Goal: Information Seeking & Learning: Find specific fact

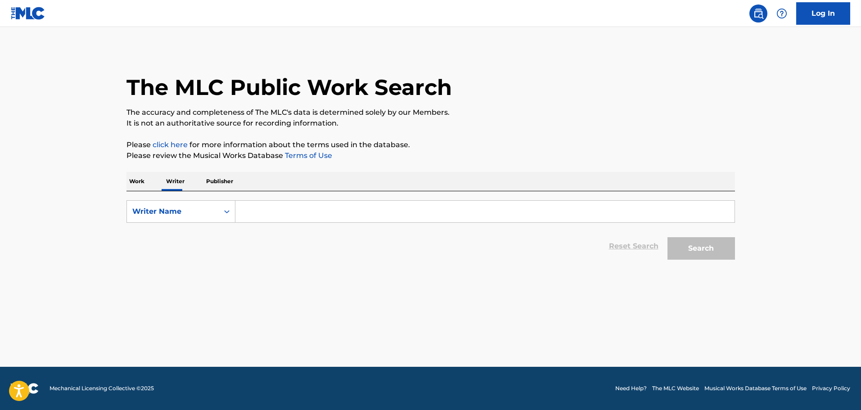
click at [286, 211] on input "Search Form" at bounding box center [484, 212] width 499 height 22
type input "commotions"
click at [667, 237] on button "Search" at bounding box center [700, 248] width 67 height 22
click at [141, 181] on p "Work" at bounding box center [136, 181] width 21 height 19
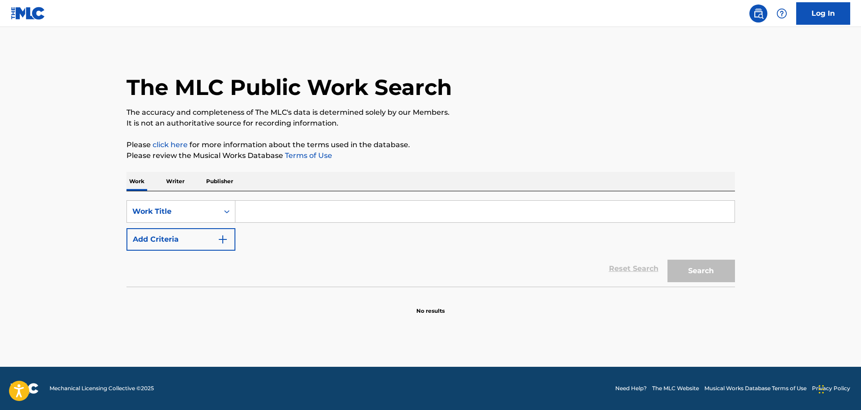
click at [223, 238] on img "Search Form" at bounding box center [222, 239] width 11 height 11
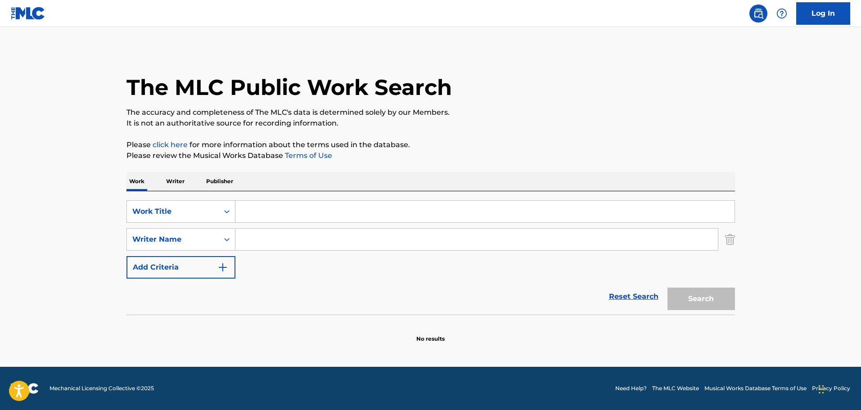
click at [278, 207] on input "Search Form" at bounding box center [484, 212] width 499 height 22
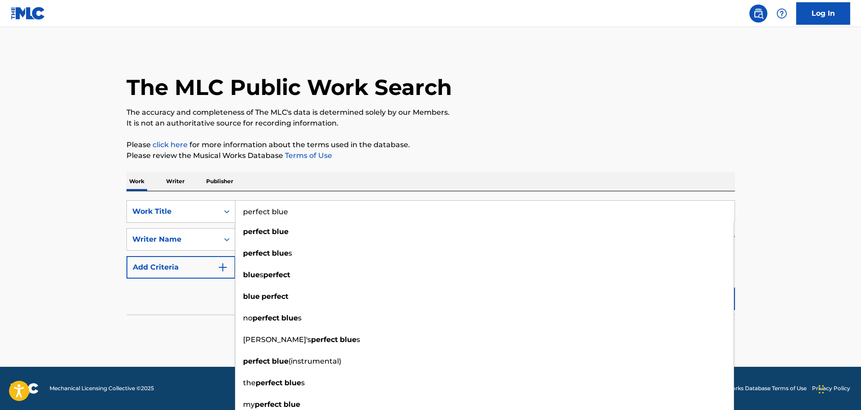
type input "perfect blue"
click at [199, 304] on div "Reset Search Search" at bounding box center [430, 297] width 608 height 36
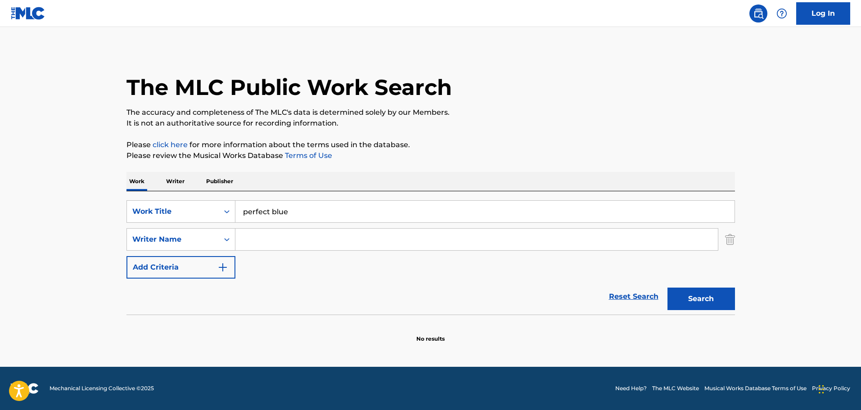
click at [293, 237] on input "Search Form" at bounding box center [476, 240] width 482 height 22
click at [711, 295] on button "Search" at bounding box center [700, 299] width 67 height 22
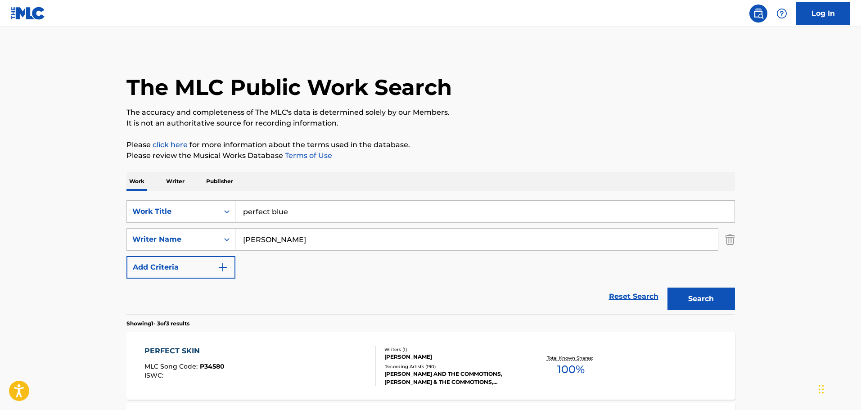
click at [312, 235] on input "[PERSON_NAME]" at bounding box center [476, 240] width 482 height 22
click at [667, 288] on button "Search" at bounding box center [700, 299] width 67 height 22
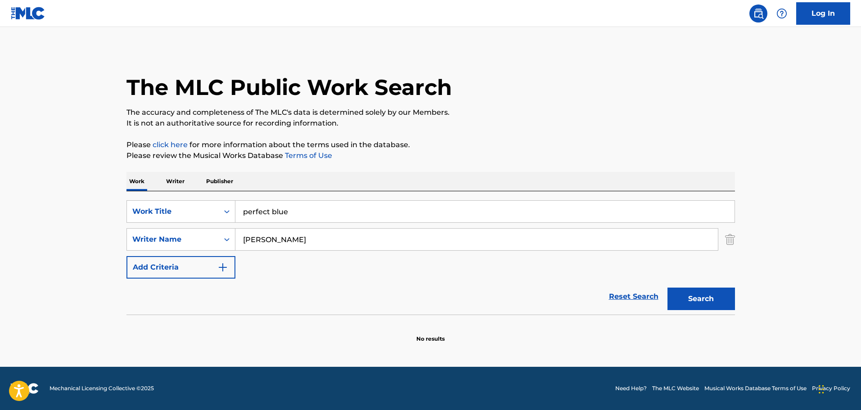
click at [667, 288] on button "Search" at bounding box center [700, 299] width 67 height 22
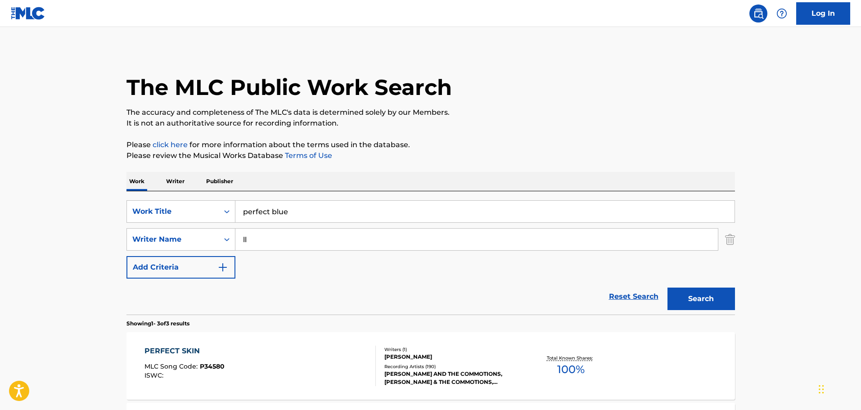
type input "l"
click at [667, 288] on button "Search" at bounding box center [700, 299] width 67 height 22
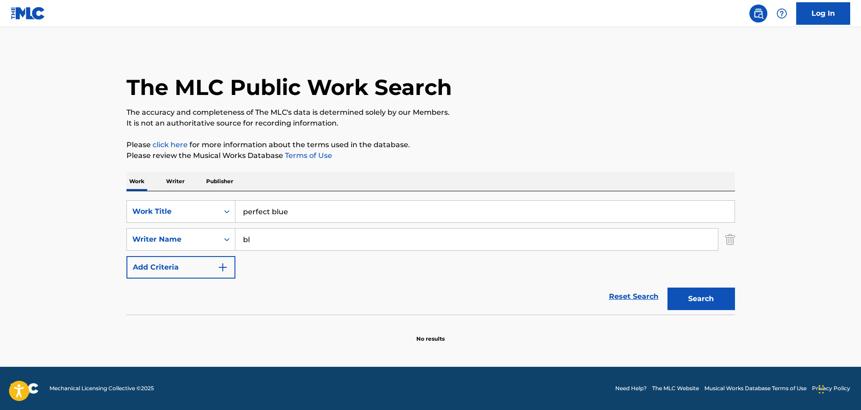
type input "b"
click at [667, 288] on button "Search" at bounding box center [700, 299] width 67 height 22
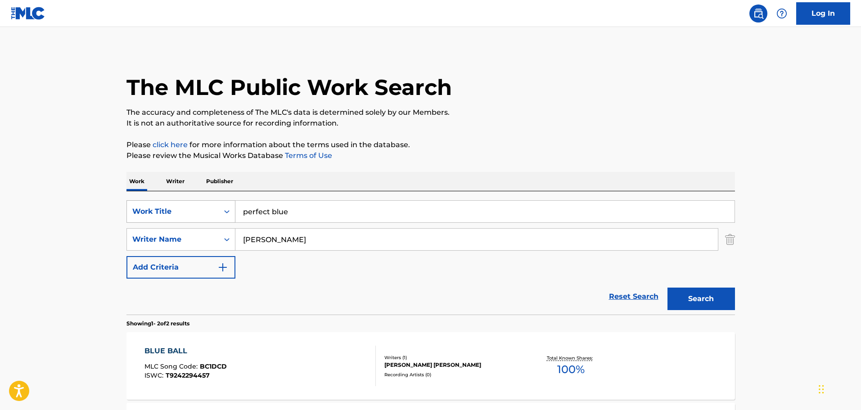
drag, startPoint x: 284, startPoint y: 238, endPoint x: 135, endPoint y: 220, distance: 150.5
click at [135, 220] on div "SearchWithCriteria6ffd2272-19a8-4174-badb-2ac78335a413 Work Title perfect blue …" at bounding box center [430, 239] width 608 height 78
type input "irvine"
click at [667, 288] on button "Search" at bounding box center [700, 299] width 67 height 22
drag, startPoint x: 322, startPoint y: 208, endPoint x: 0, endPoint y: 156, distance: 326.3
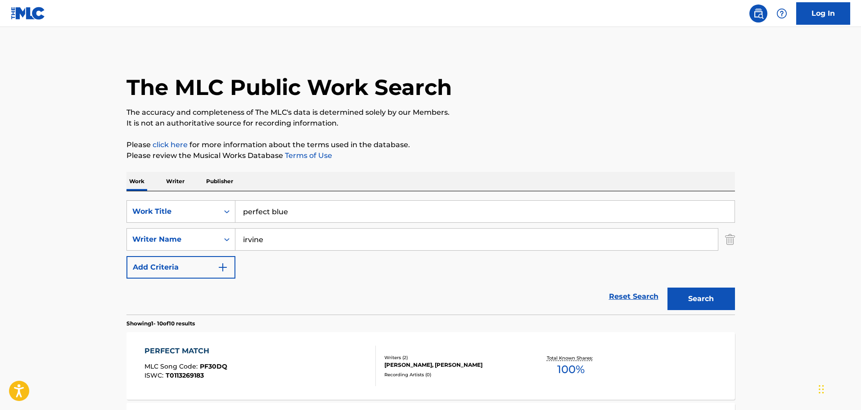
type input "venus in furs"
click at [288, 238] on input "irvine" at bounding box center [476, 240] width 482 height 22
drag, startPoint x: 732, startPoint y: 241, endPoint x: 778, endPoint y: 269, distance: 54.1
click at [732, 242] on img "Search Form" at bounding box center [730, 239] width 10 height 22
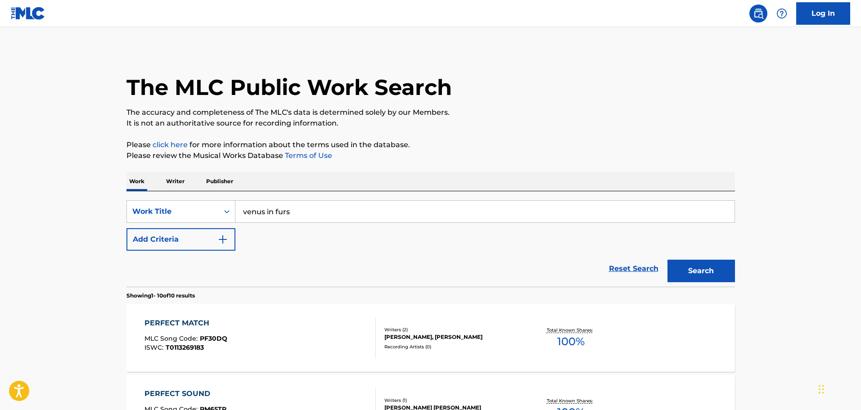
click at [707, 274] on button "Search" at bounding box center [700, 271] width 67 height 22
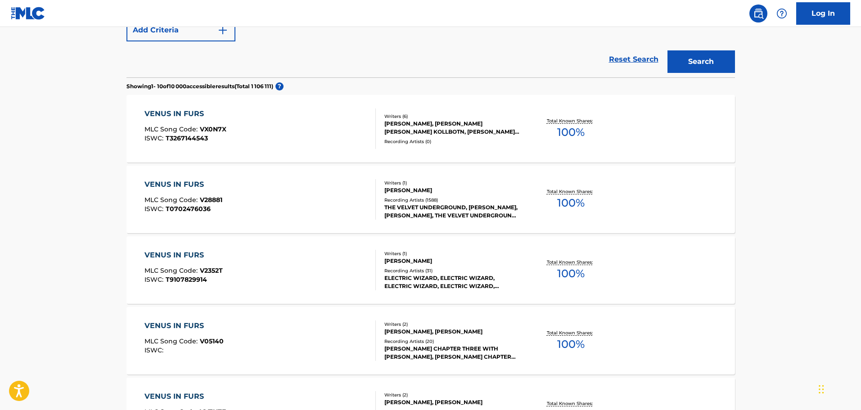
scroll to position [225, 0]
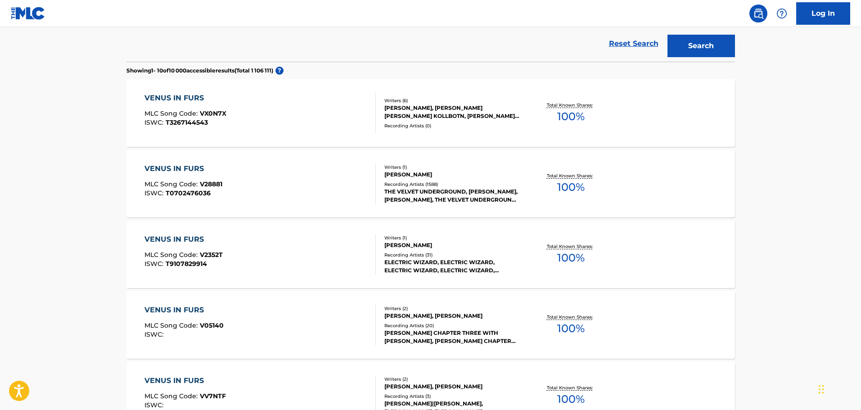
click at [168, 167] on div "VENUS IN FURS" at bounding box center [183, 168] width 78 height 11
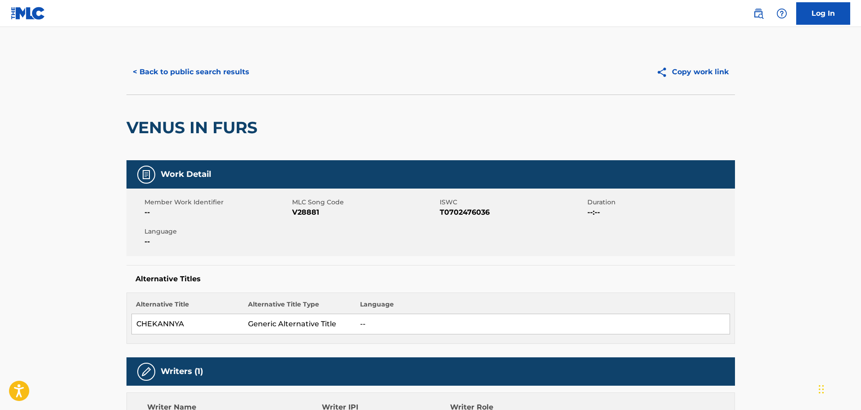
click at [201, 70] on button "< Back to public search results" at bounding box center [190, 72] width 129 height 22
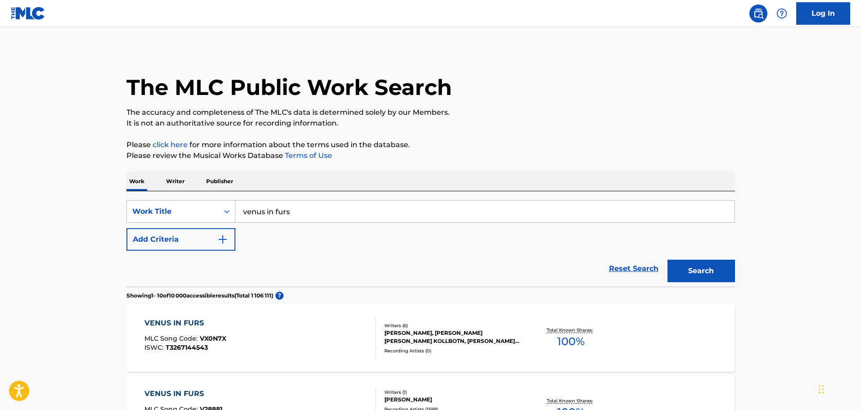
click at [155, 240] on button "Add Criteria" at bounding box center [180, 239] width 109 height 22
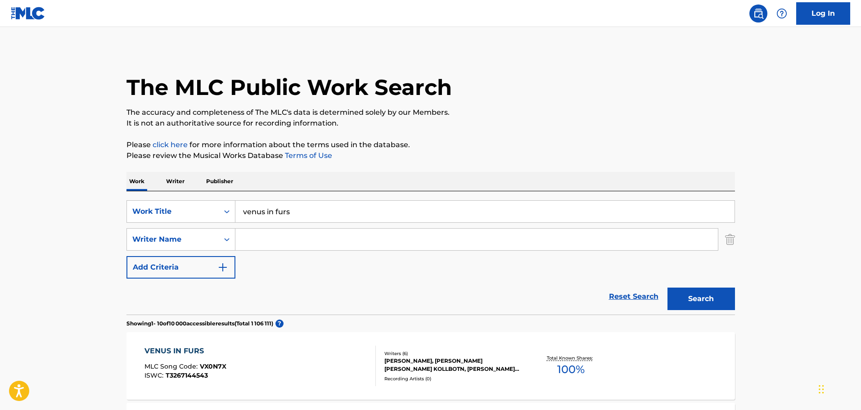
click at [263, 239] on input "Search Form" at bounding box center [476, 240] width 482 height 22
click at [705, 305] on button "Search" at bounding box center [700, 299] width 67 height 22
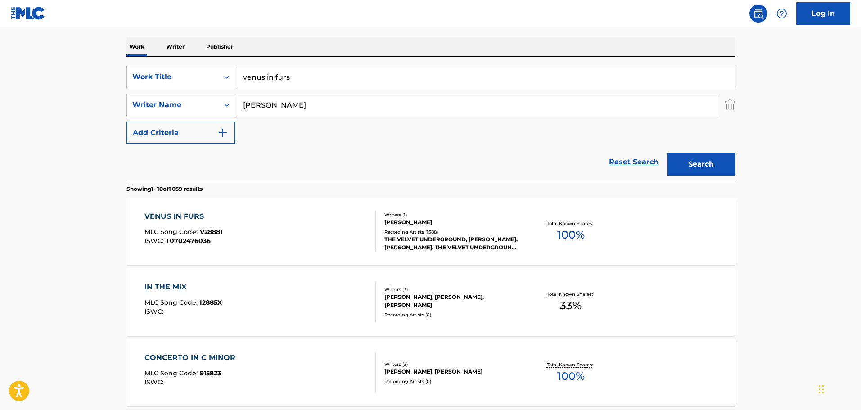
scroll to position [135, 0]
click at [243, 105] on input "[PERSON_NAME]" at bounding box center [476, 105] width 482 height 22
click at [667, 153] on button "Search" at bounding box center [700, 164] width 67 height 22
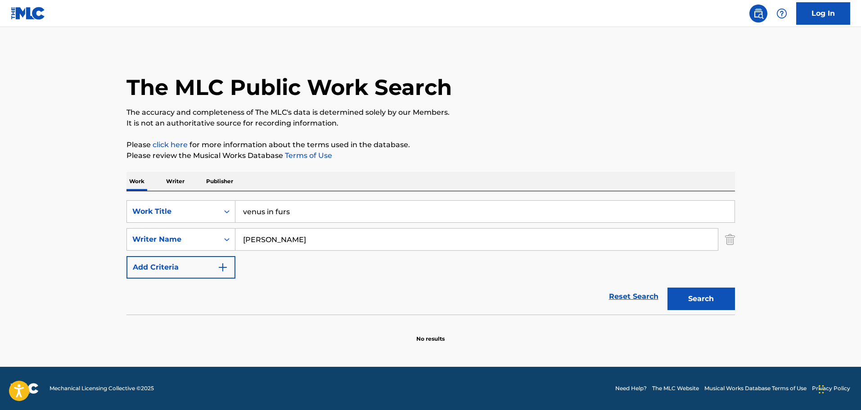
scroll to position [0, 0]
type input "[PERSON_NAME]"
click at [667, 288] on button "Search" at bounding box center [700, 299] width 67 height 22
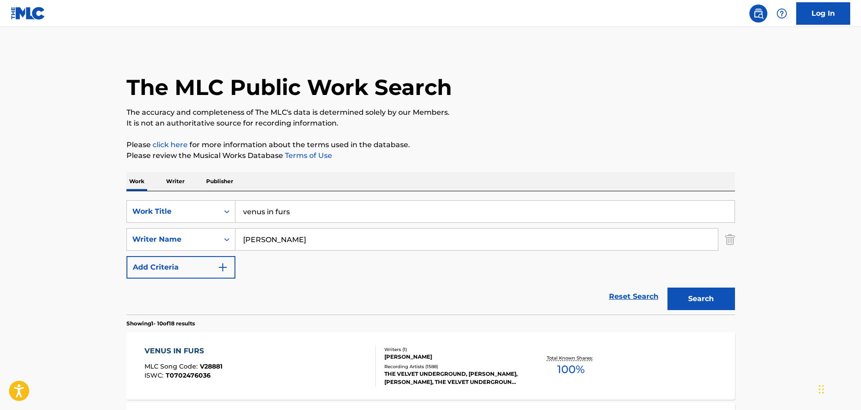
drag, startPoint x: 299, startPoint y: 211, endPoint x: 60, endPoint y: 182, distance: 240.8
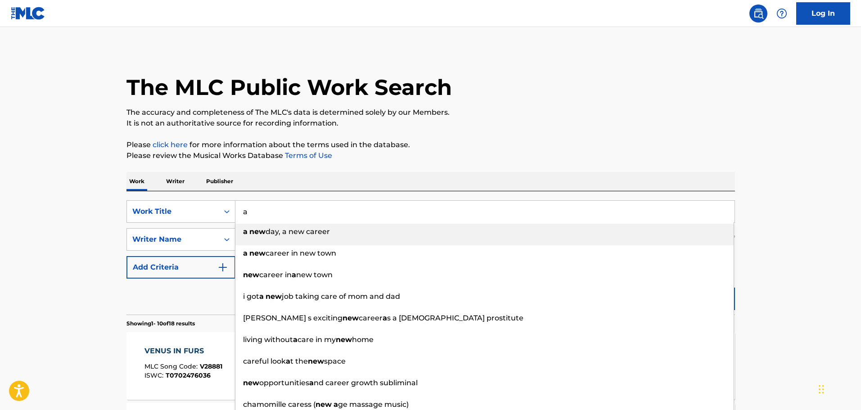
type input "a"
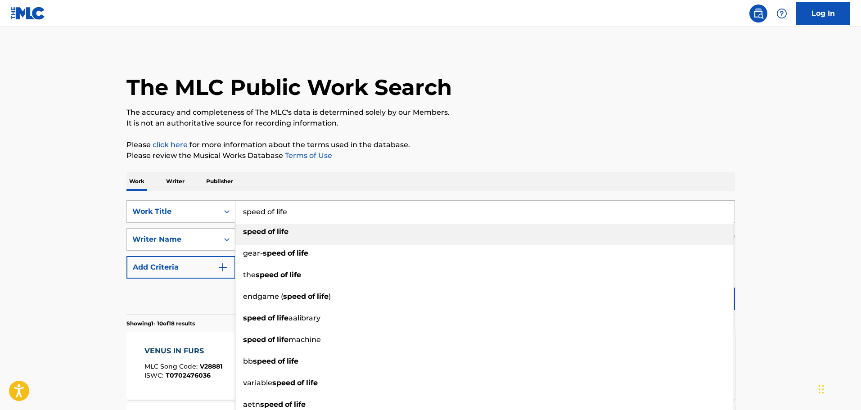
type input "speed of life"
click at [253, 231] on strong "speed" at bounding box center [254, 231] width 23 height 9
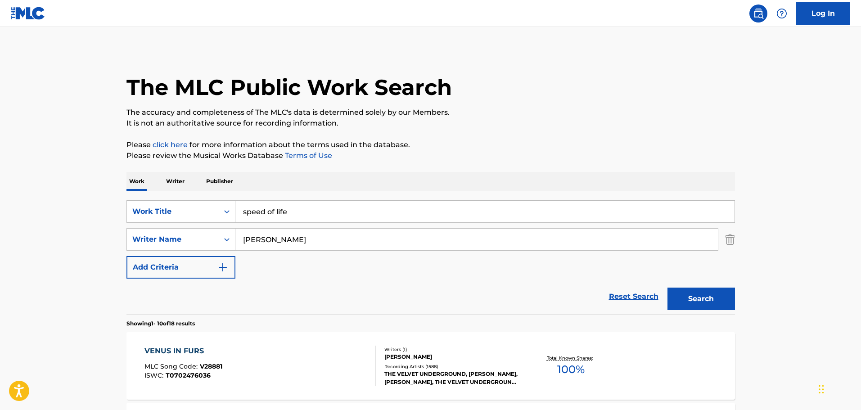
drag, startPoint x: 295, startPoint y: 240, endPoint x: 103, endPoint y: 227, distance: 192.1
click at [667, 288] on button "Search" at bounding box center [700, 299] width 67 height 22
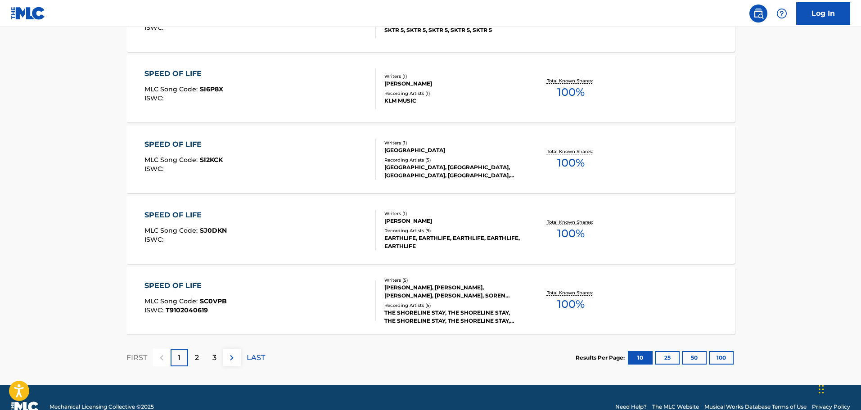
scroll to position [719, 0]
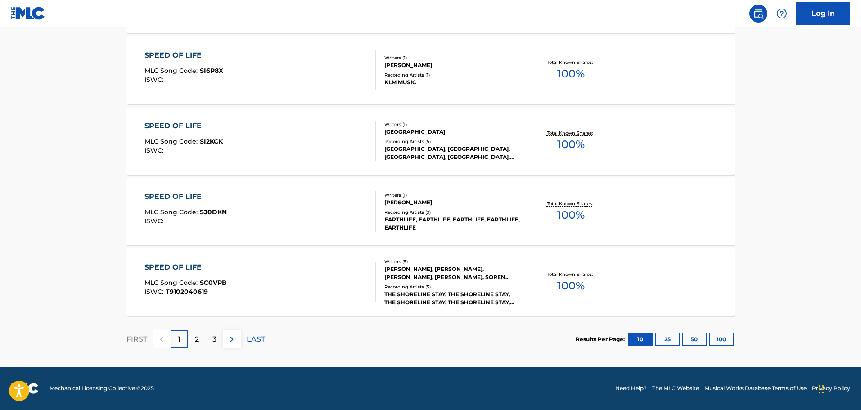
click at [718, 342] on button "100" at bounding box center [721, 339] width 25 height 13
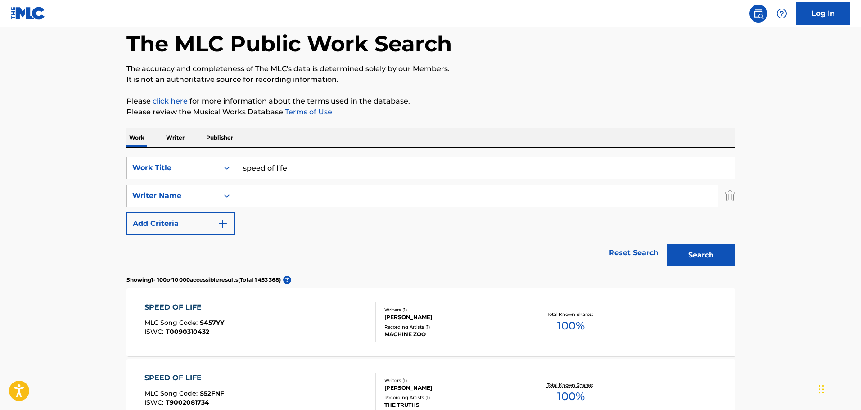
scroll to position [0, 0]
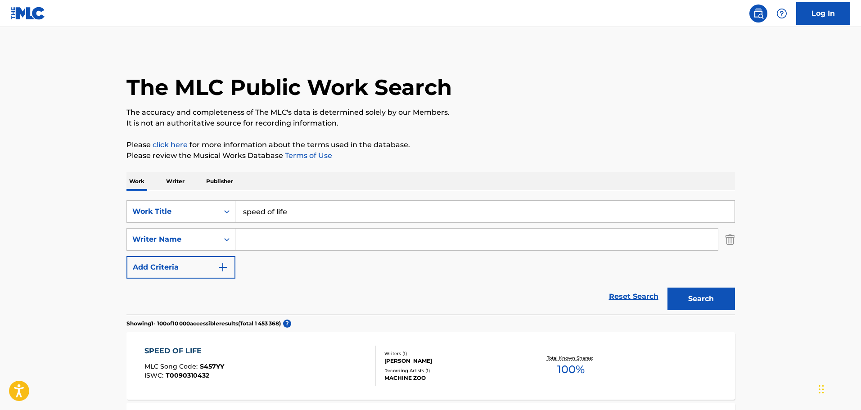
click at [269, 242] on input "Search Form" at bounding box center [476, 240] width 482 height 22
type input "[PERSON_NAME]"
click at [692, 300] on button "Search" at bounding box center [700, 299] width 67 height 22
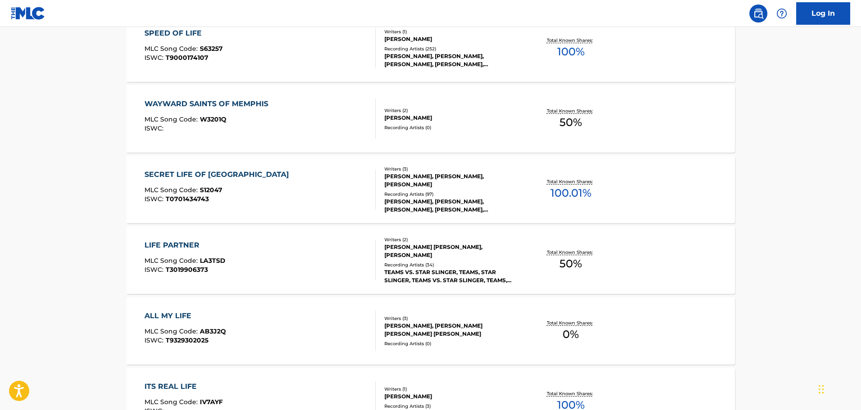
scroll to position [135, 0]
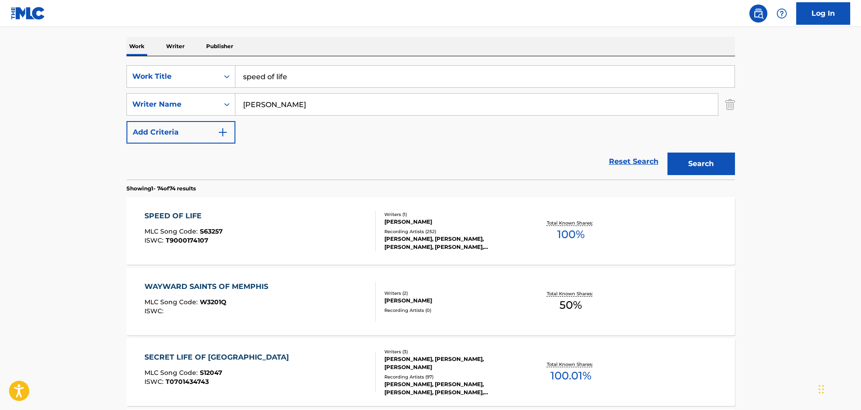
click at [227, 231] on div "SPEED OF LIFE MLC Song Code : S63257 ISWC : T9000174107" at bounding box center [259, 231] width 231 height 40
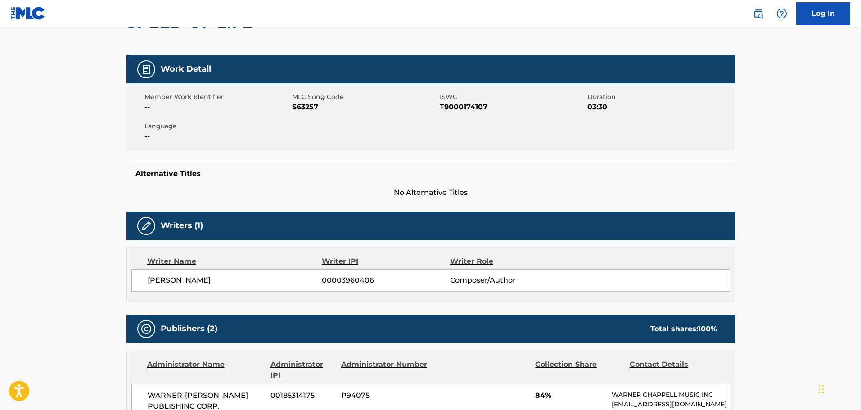
scroll to position [90, 0]
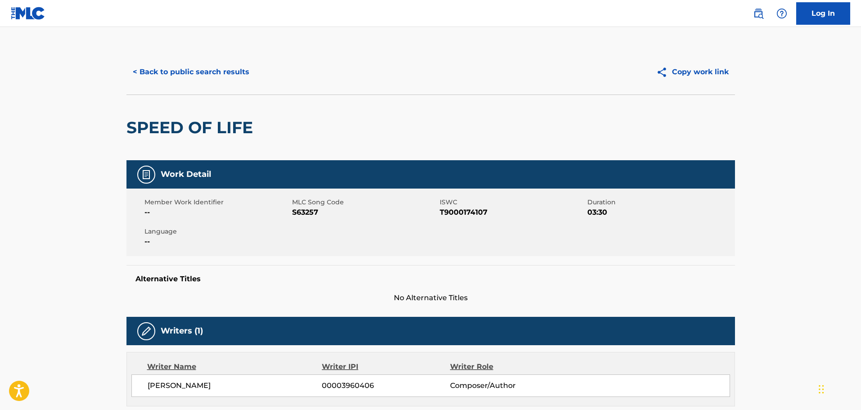
drag, startPoint x: 216, startPoint y: 74, endPoint x: 664, endPoint y: 114, distance: 449.1
click at [216, 74] on button "< Back to public search results" at bounding box center [190, 72] width 129 height 22
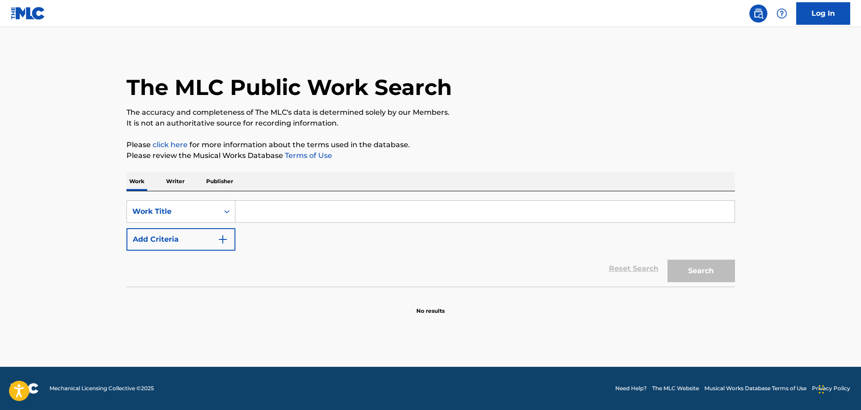
click at [333, 210] on input "Search Form" at bounding box center [484, 212] width 499 height 22
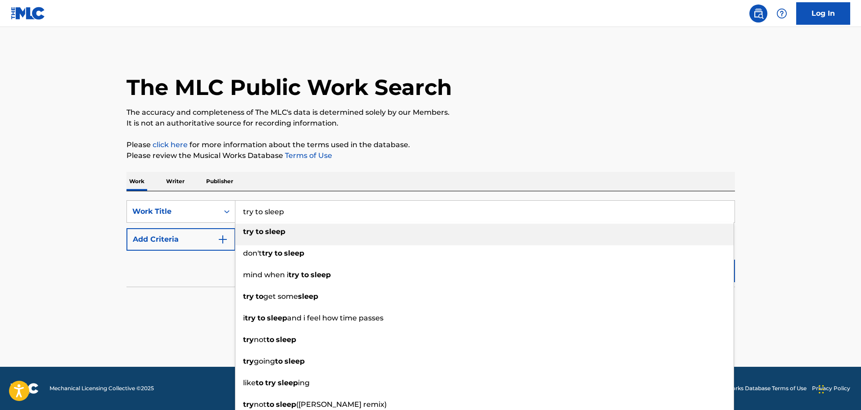
click at [302, 235] on div "try to sleep" at bounding box center [484, 232] width 498 height 16
type input "try to sleep"
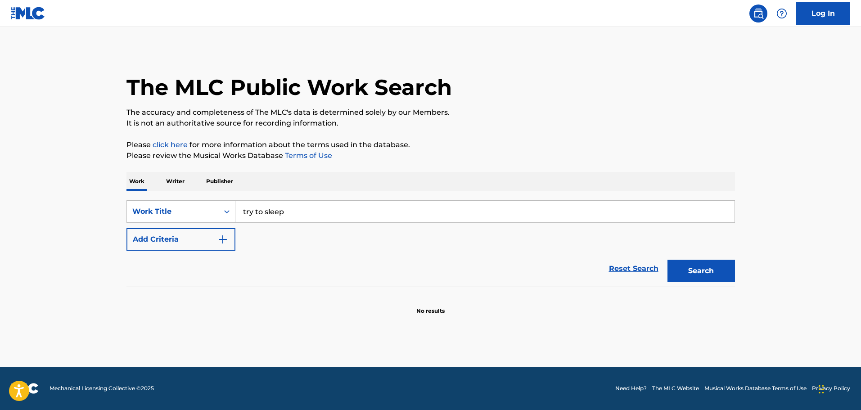
click at [226, 240] on img "Search Form" at bounding box center [222, 239] width 11 height 11
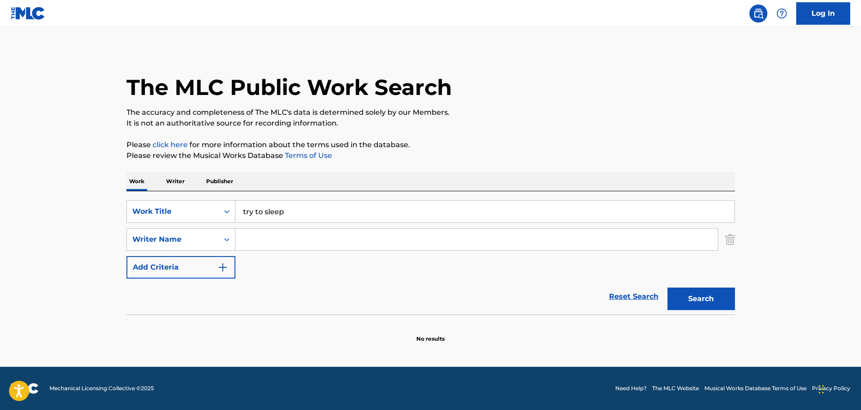
click at [271, 243] on input "Search Form" at bounding box center [476, 240] width 482 height 22
click at [702, 301] on button "Search" at bounding box center [700, 299] width 67 height 22
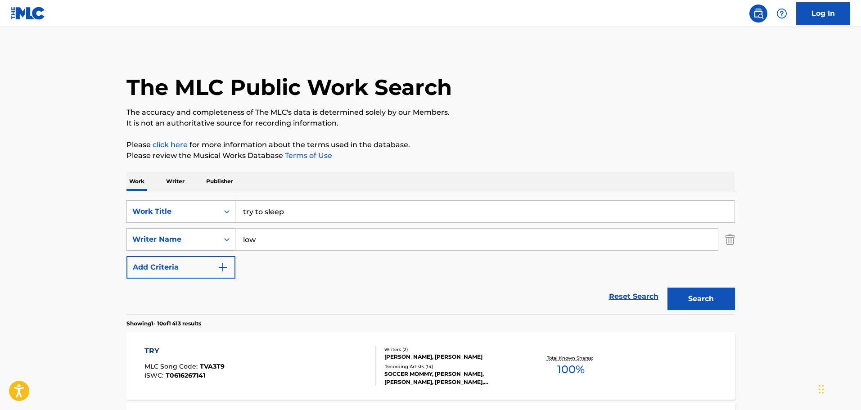
drag, startPoint x: 264, startPoint y: 243, endPoint x: 218, endPoint y: 233, distance: 46.9
click at [219, 233] on div "SearchWithCriteria4b4047f4-1221-4a44-82d9-6cd41525bffd Writer Name low" at bounding box center [430, 239] width 608 height 22
click at [667, 288] on button "Search" at bounding box center [700, 299] width 67 height 22
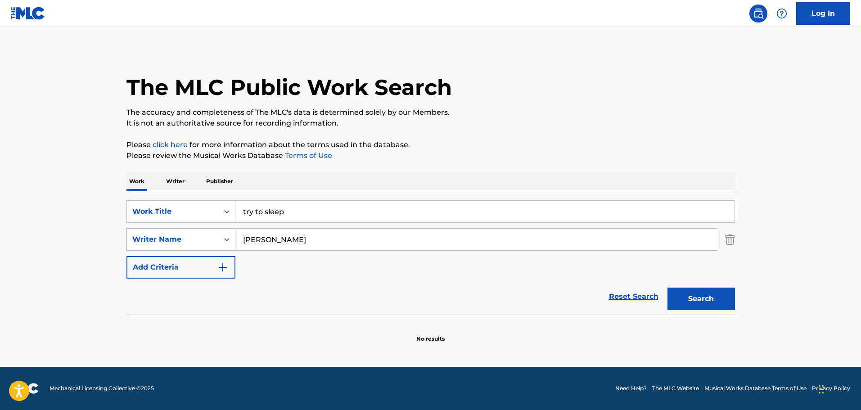
type input "alan sparhawk"
click at [667, 288] on button "Search" at bounding box center [700, 299] width 67 height 22
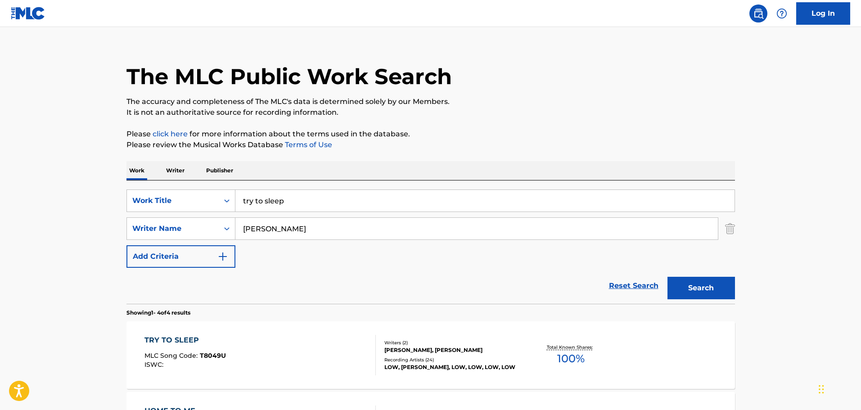
scroll to position [90, 0]
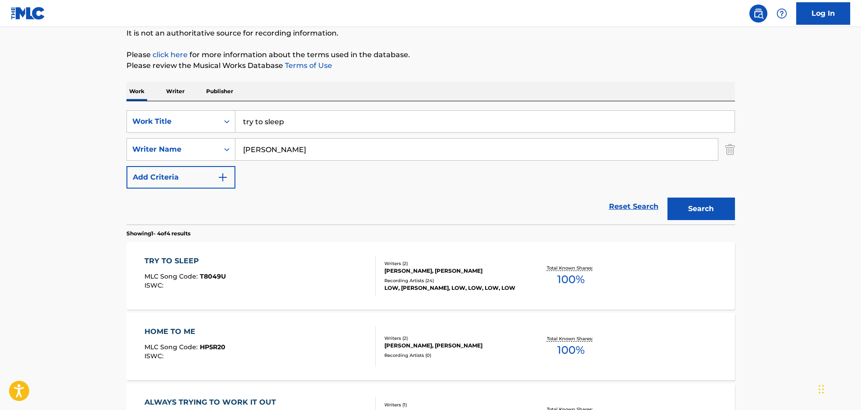
click at [222, 292] on div "TRY TO SLEEP MLC Song Code : T8049U ISWC :" at bounding box center [184, 276] width 81 height 40
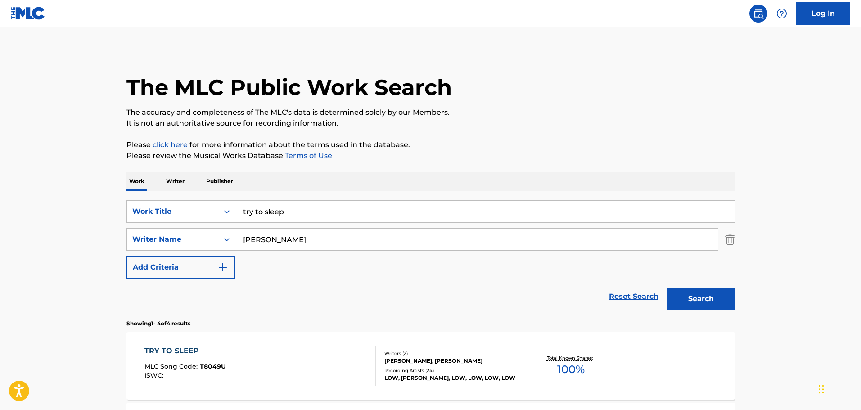
scroll to position [90, 0]
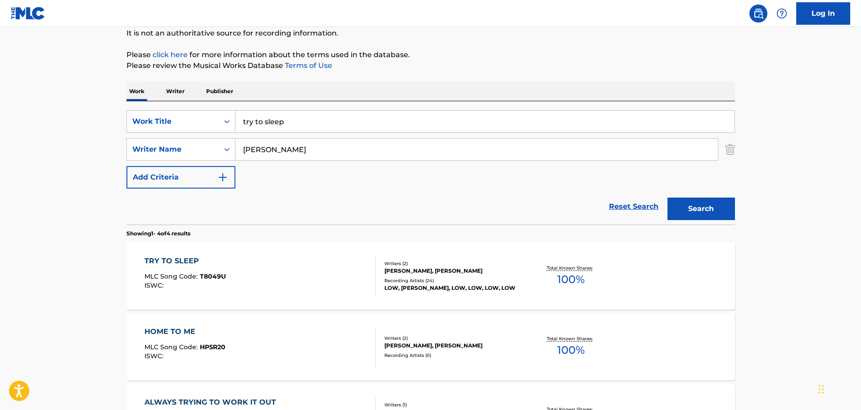
drag, startPoint x: 293, startPoint y: 122, endPoint x: 242, endPoint y: 120, distance: 50.9
click at [244, 121] on input "try to sleep" at bounding box center [484, 122] width 499 height 22
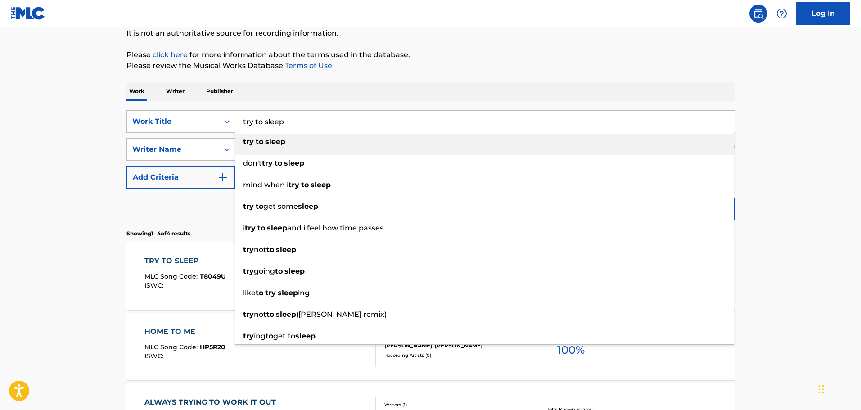
type input "t"
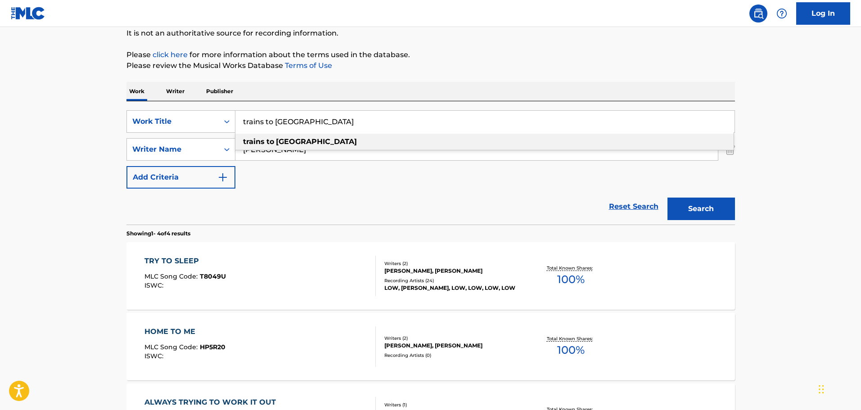
type input "trains to brazil"
click at [255, 142] on strong "trains" at bounding box center [254, 141] width 22 height 9
drag, startPoint x: 170, startPoint y: 133, endPoint x: 76, endPoint y: 121, distance: 94.8
click at [76, 121] on main "The MLC Public Work Search The accuracy and completeness of The MLC's data is d…" at bounding box center [430, 252] width 861 height 631
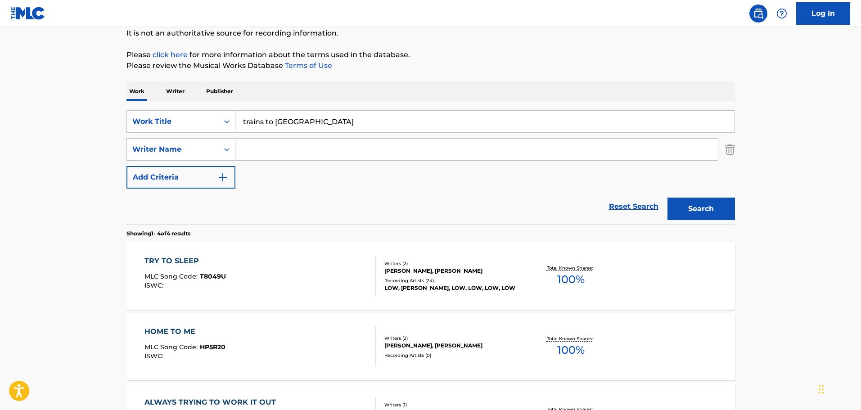
click at [667, 198] on button "Search" at bounding box center [700, 209] width 67 height 22
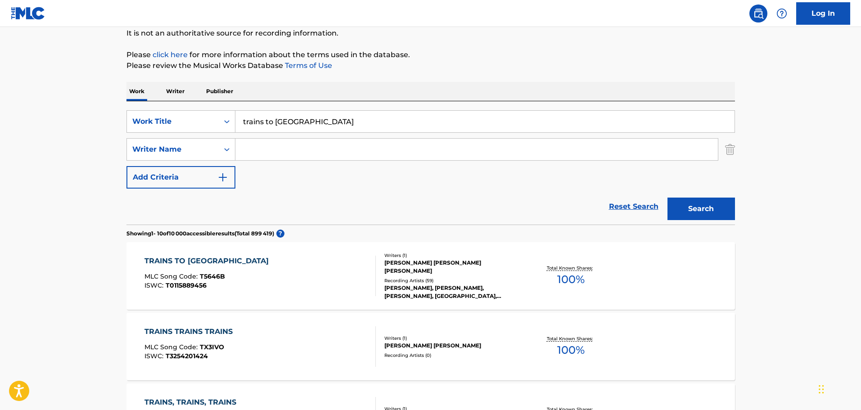
click at [220, 268] on div "TRAINS TO BRAZIL MLC Song Code : T5646B ISWC : T0115889456" at bounding box center [208, 276] width 129 height 40
